Goal: Information Seeking & Learning: Understand process/instructions

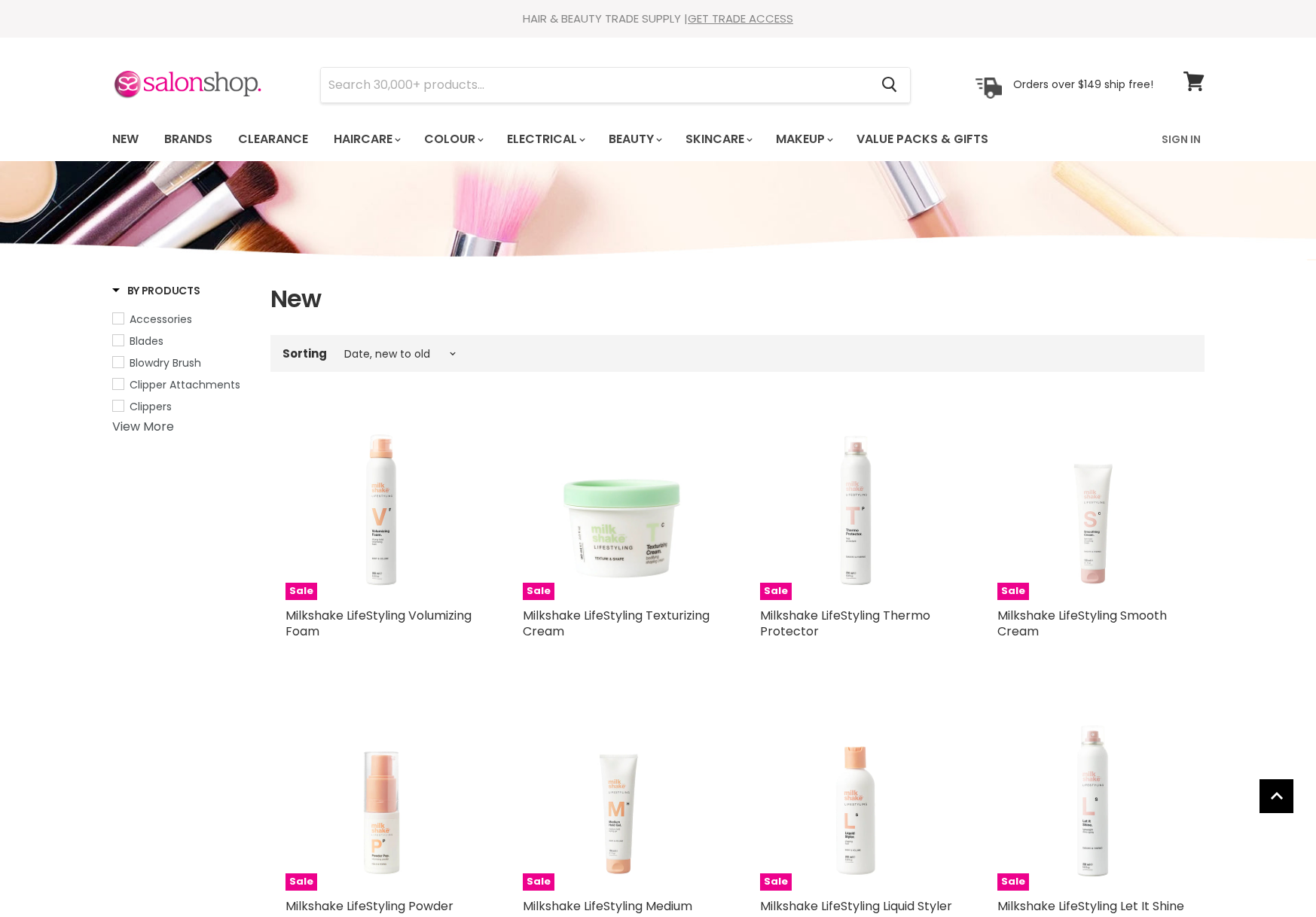
select select "created-descending"
click at [165, 86] on img at bounding box center [187, 85] width 151 height 32
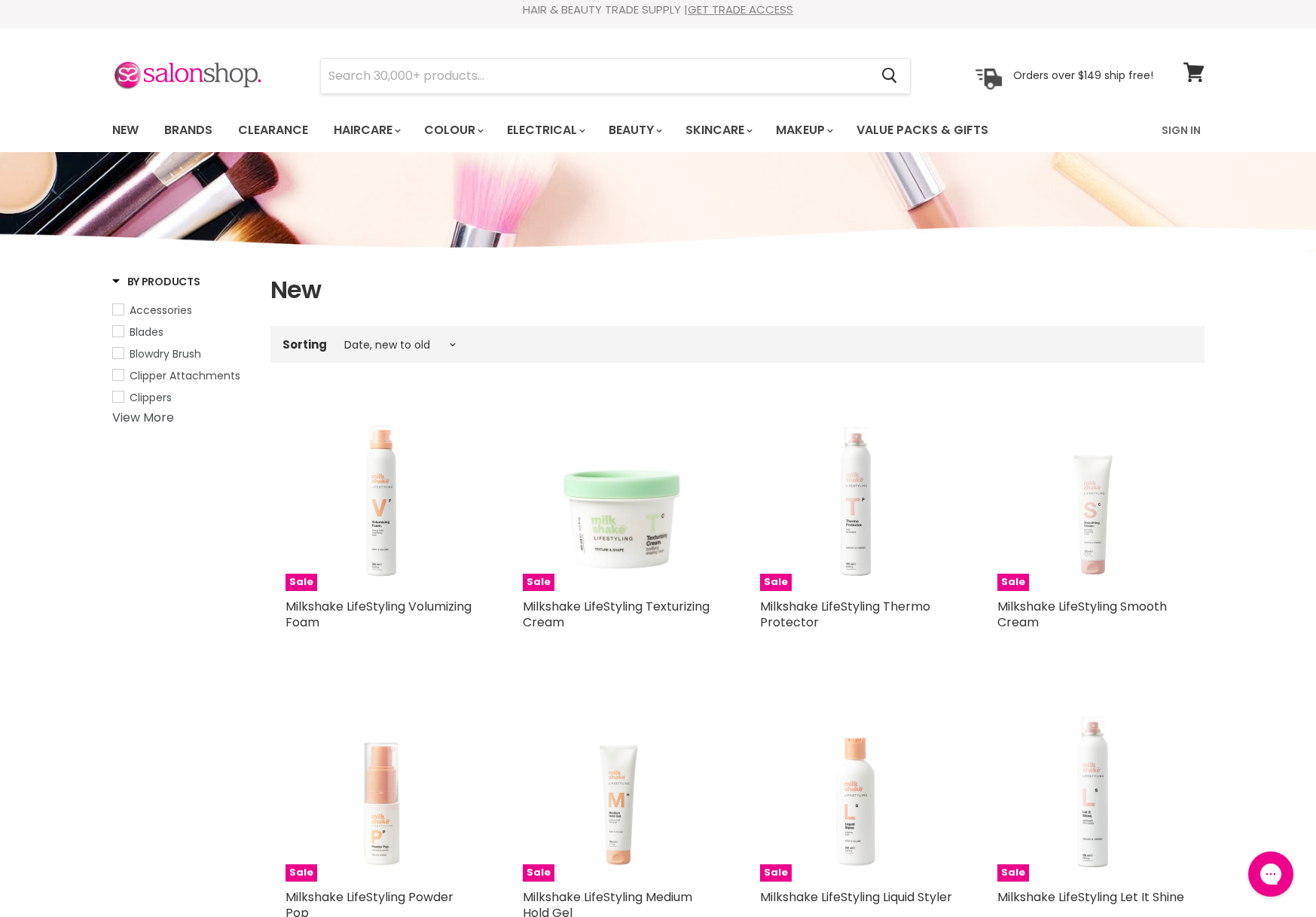
scroll to position [14, 0]
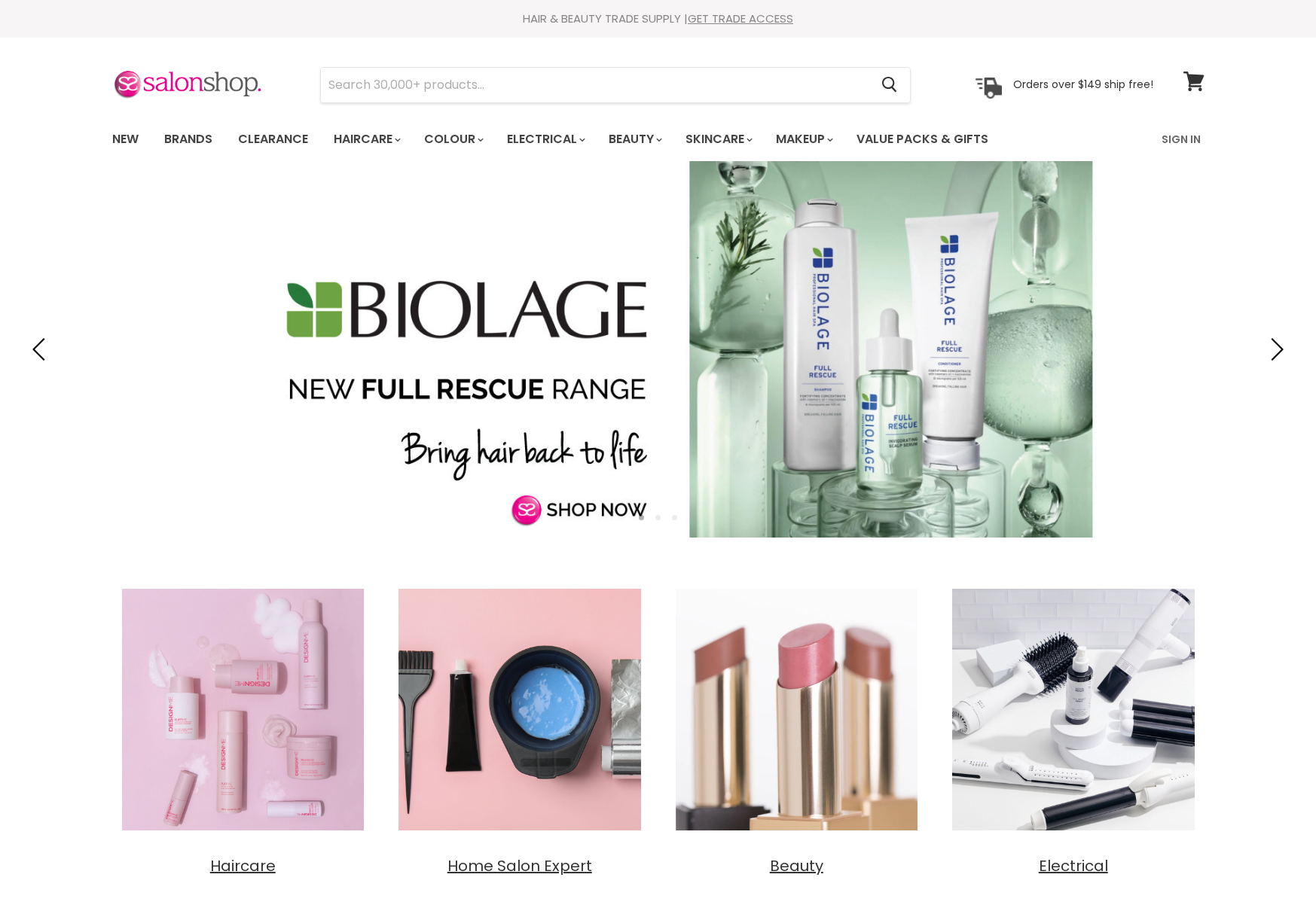
scroll to position [1713, 0]
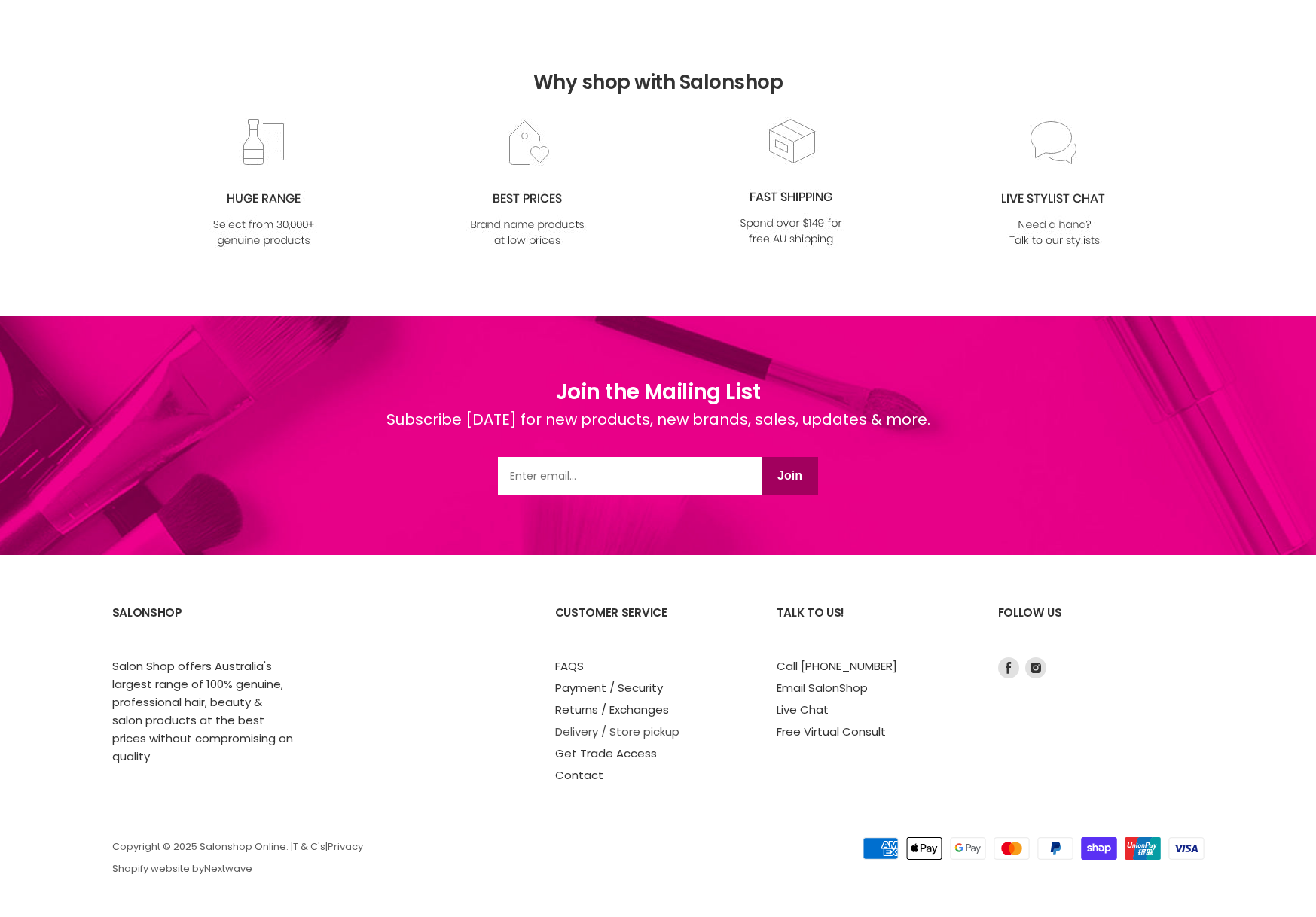
drag, startPoint x: 0, startPoint y: 0, endPoint x: 578, endPoint y: 729, distance: 930.3
click at [578, 729] on link "Delivery / Store pickup" at bounding box center [616, 731] width 124 height 16
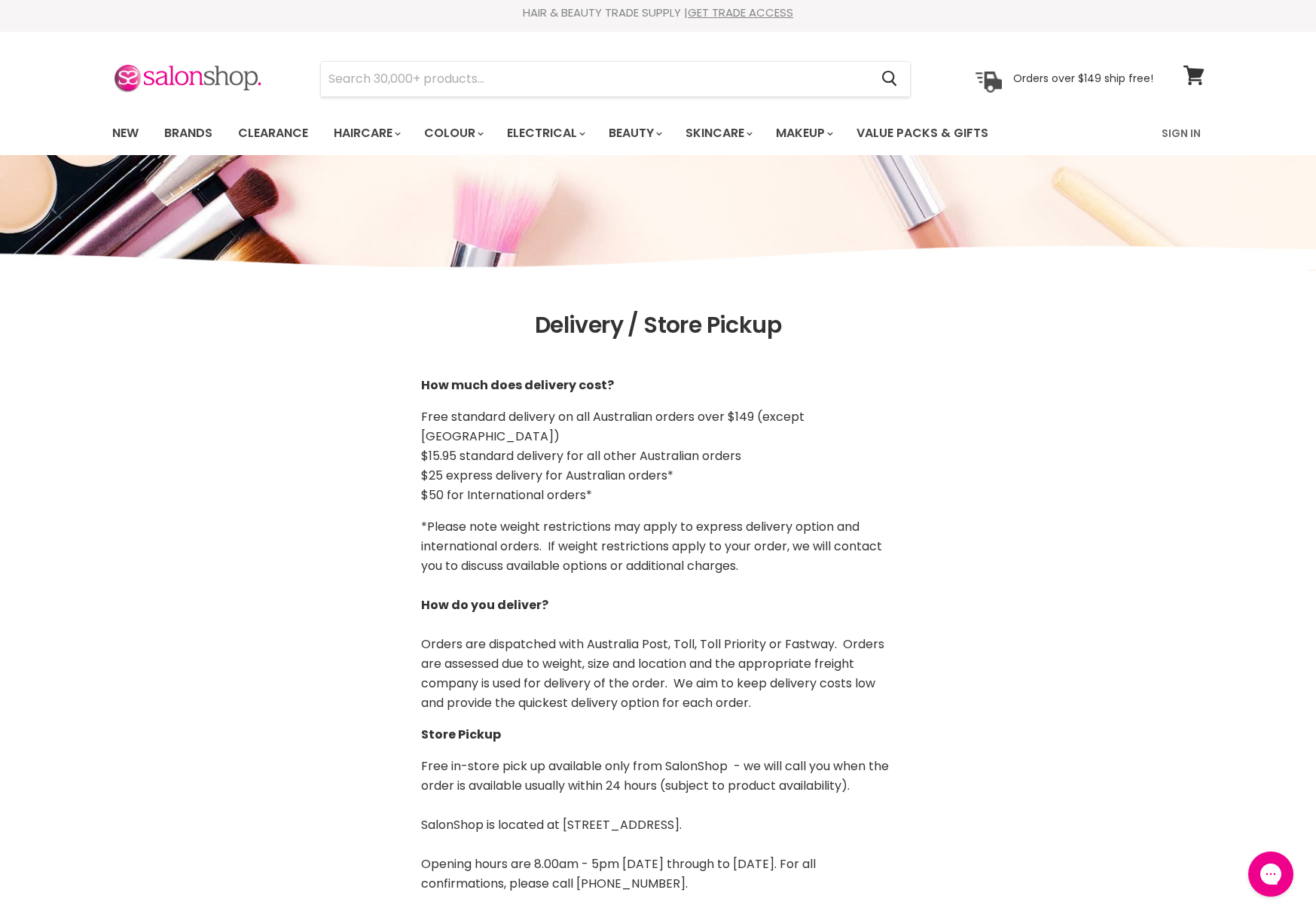
scroll to position [31, 0]
